Goal: Information Seeking & Learning: Learn about a topic

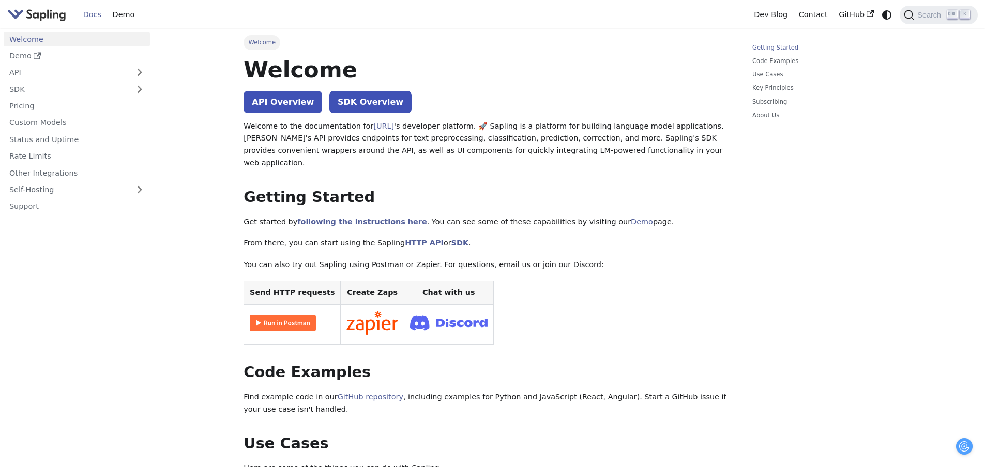
click at [91, 44] on link "Welcome" at bounding box center [77, 39] width 146 height 15
click at [88, 56] on link "Demo" at bounding box center [77, 56] width 146 height 15
click at [65, 186] on link "Self-Hosting" at bounding box center [77, 190] width 146 height 15
click at [76, 215] on ul "Overview Hosting Integrations" at bounding box center [77, 215] width 146 height 32
click at [75, 209] on link "Overview" at bounding box center [79, 206] width 141 height 15
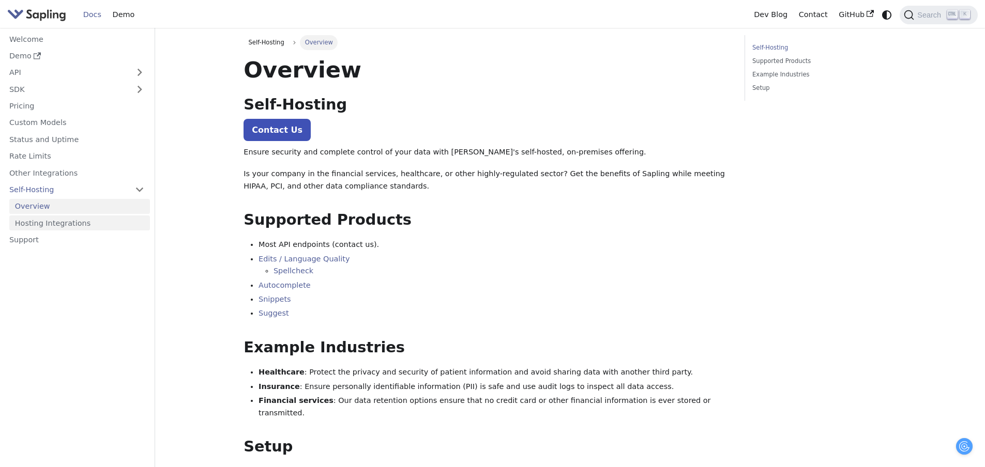
click at [75, 222] on link "Hosting Integrations" at bounding box center [79, 223] width 141 height 15
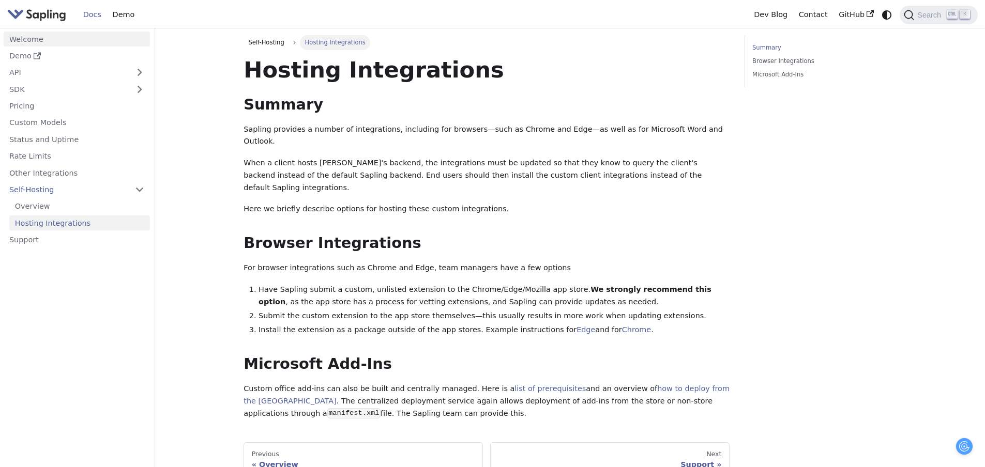
click at [89, 43] on link "Welcome" at bounding box center [77, 39] width 146 height 15
